Goal: Information Seeking & Learning: Learn about a topic

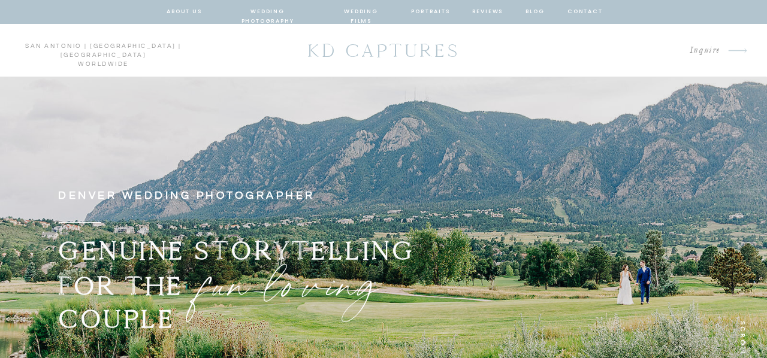
click at [270, 8] on nav "wedding photography" at bounding box center [268, 12] width 88 height 11
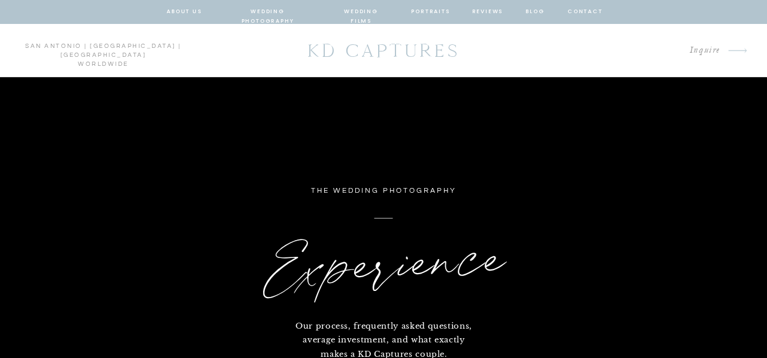
click at [287, 12] on nav "wedding photography" at bounding box center [268, 12] width 88 height 11
click at [349, 15] on nav "wedding films" at bounding box center [361, 12] width 57 height 11
click at [266, 11] on nav "wedding photography" at bounding box center [268, 12] width 88 height 11
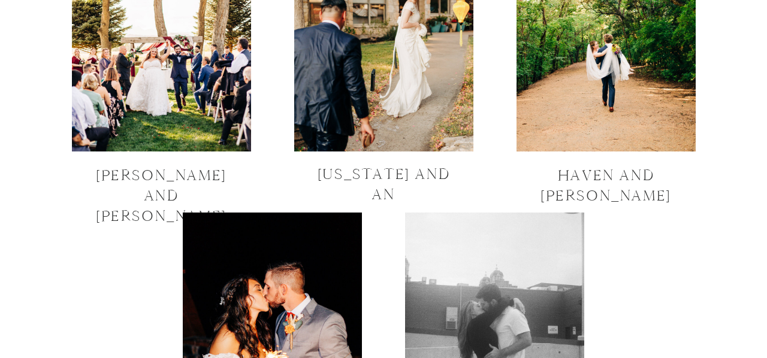
scroll to position [4143, 0]
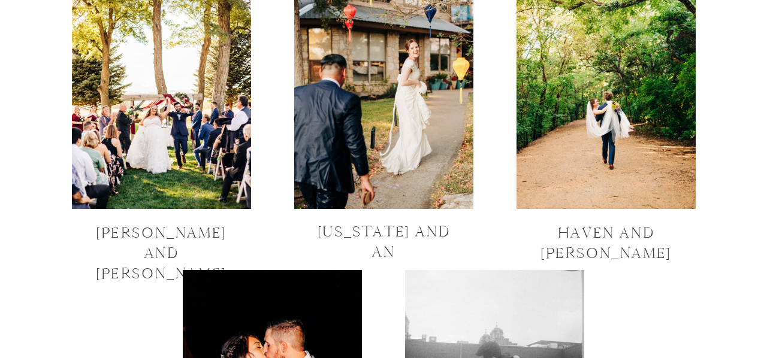
click at [454, 154] on div at bounding box center [383, 89] width 179 height 239
click at [629, 140] on div at bounding box center [606, 89] width 179 height 239
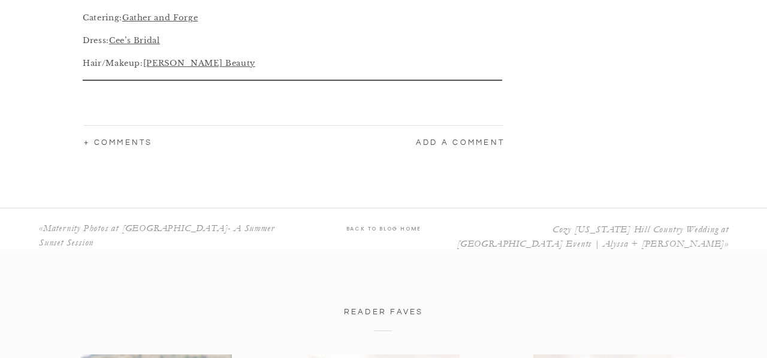
scroll to position [6145, 0]
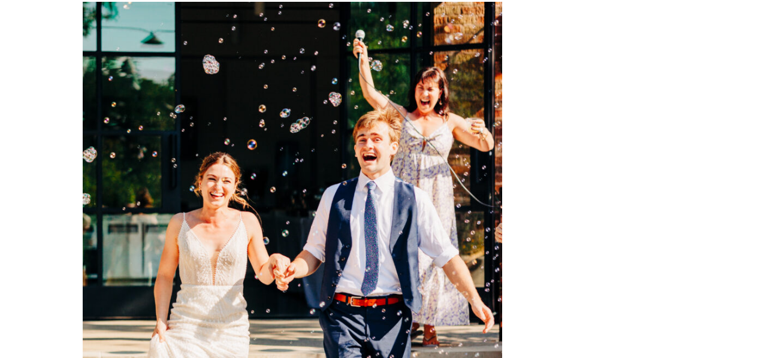
scroll to position [3227, 0]
